Goal: Transaction & Acquisition: Purchase product/service

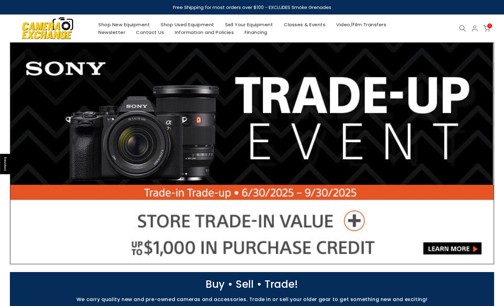
click at [460, 30] on icon at bounding box center [462, 28] width 7 height 7
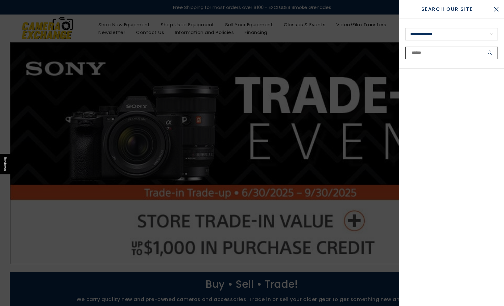
click at [433, 52] on input "text" at bounding box center [451, 53] width 93 height 12
type input "**********"
click at [490, 53] on button "submit" at bounding box center [489, 53] width 15 height 12
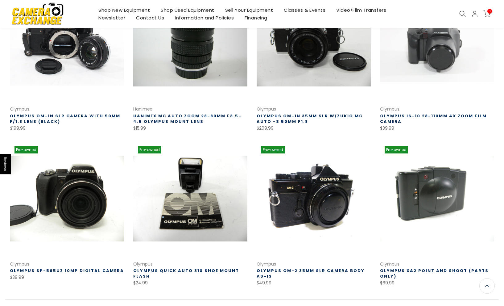
scroll to position [310, 0]
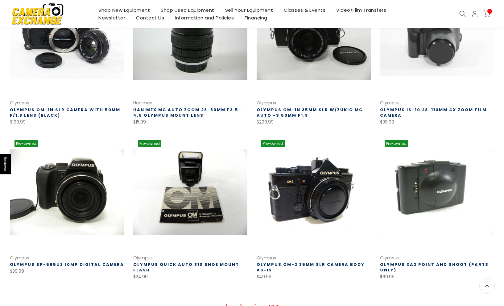
click at [243, 305] on link "2" at bounding box center [240, 306] width 9 height 11
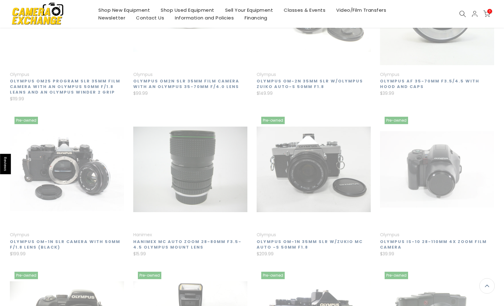
scroll to position [99, 0]
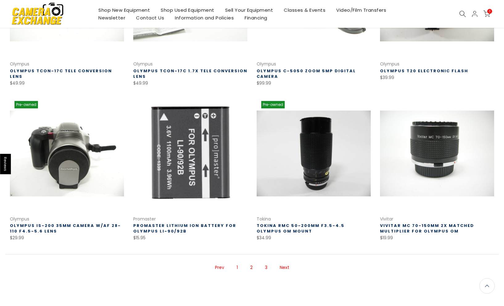
click at [265, 269] on link "3" at bounding box center [266, 267] width 9 height 11
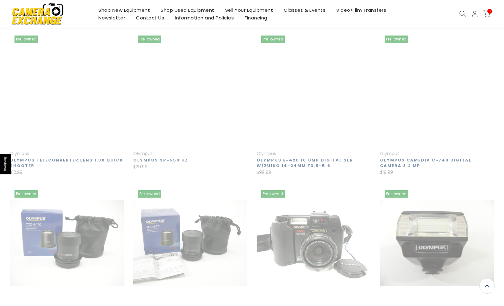
scroll to position [53, 0]
